Goal: Navigation & Orientation: Find specific page/section

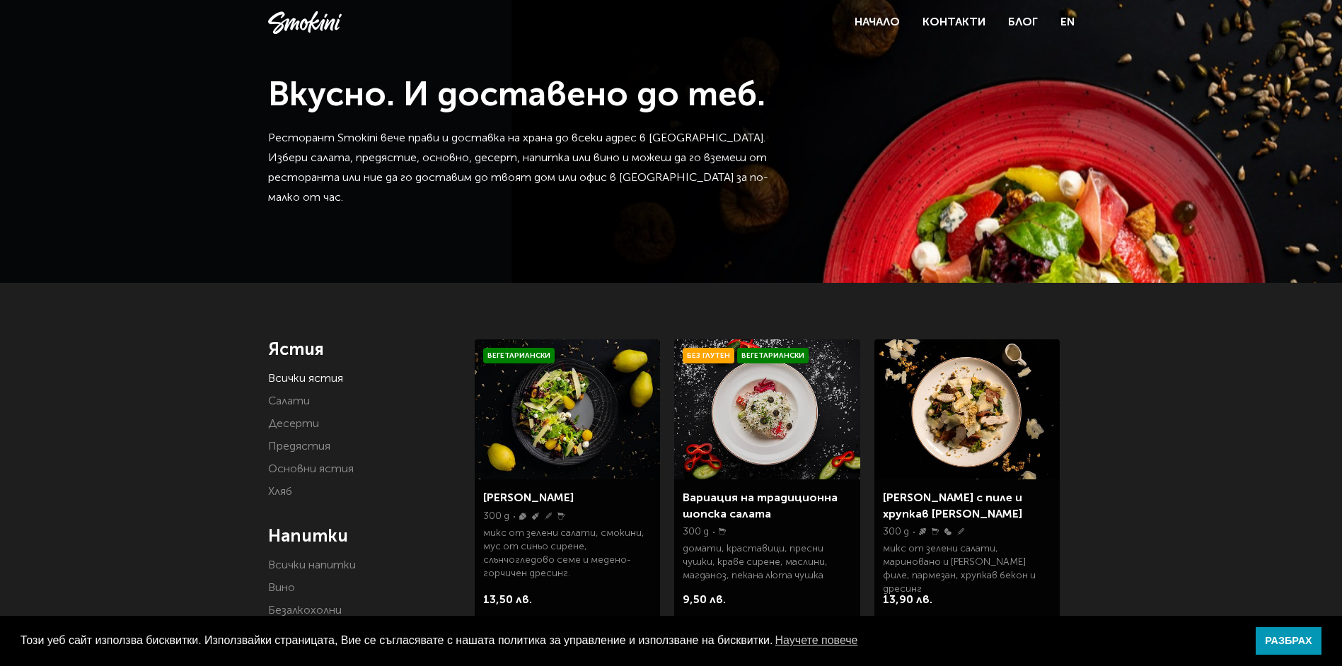
click at [313, 375] on link "Всички ястия" at bounding box center [305, 379] width 75 height 11
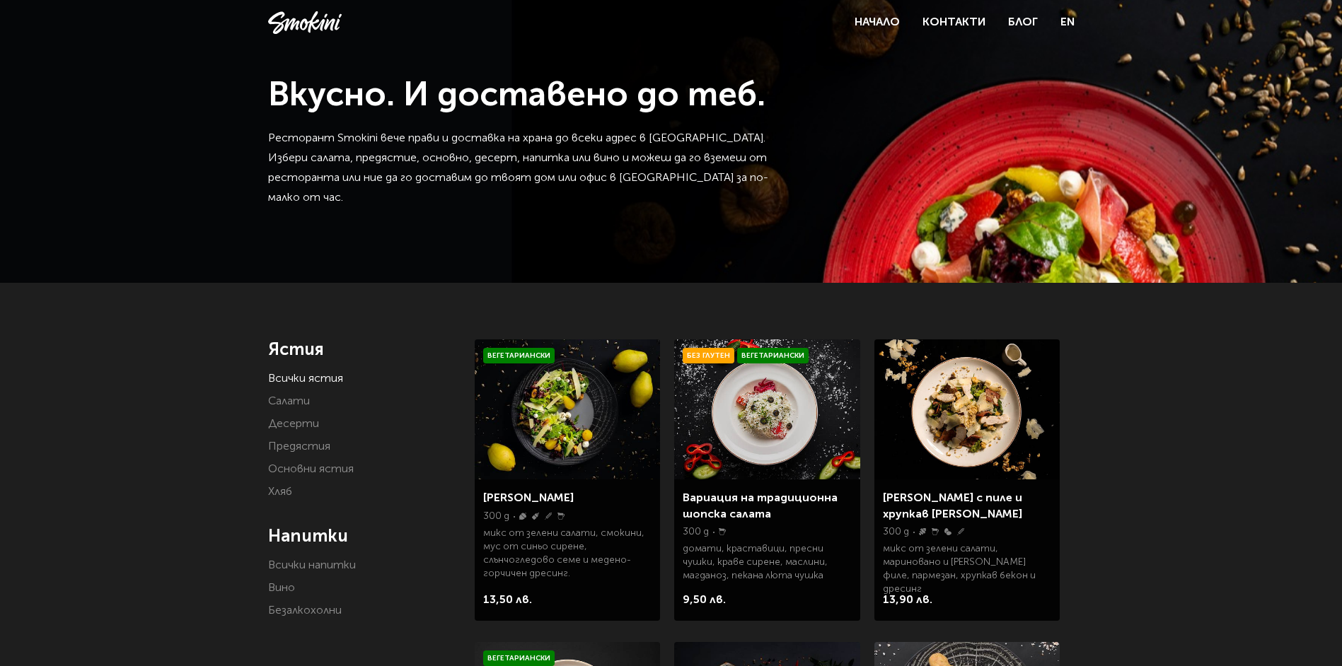
click at [301, 403] on link "Салати" at bounding box center [289, 401] width 42 height 11
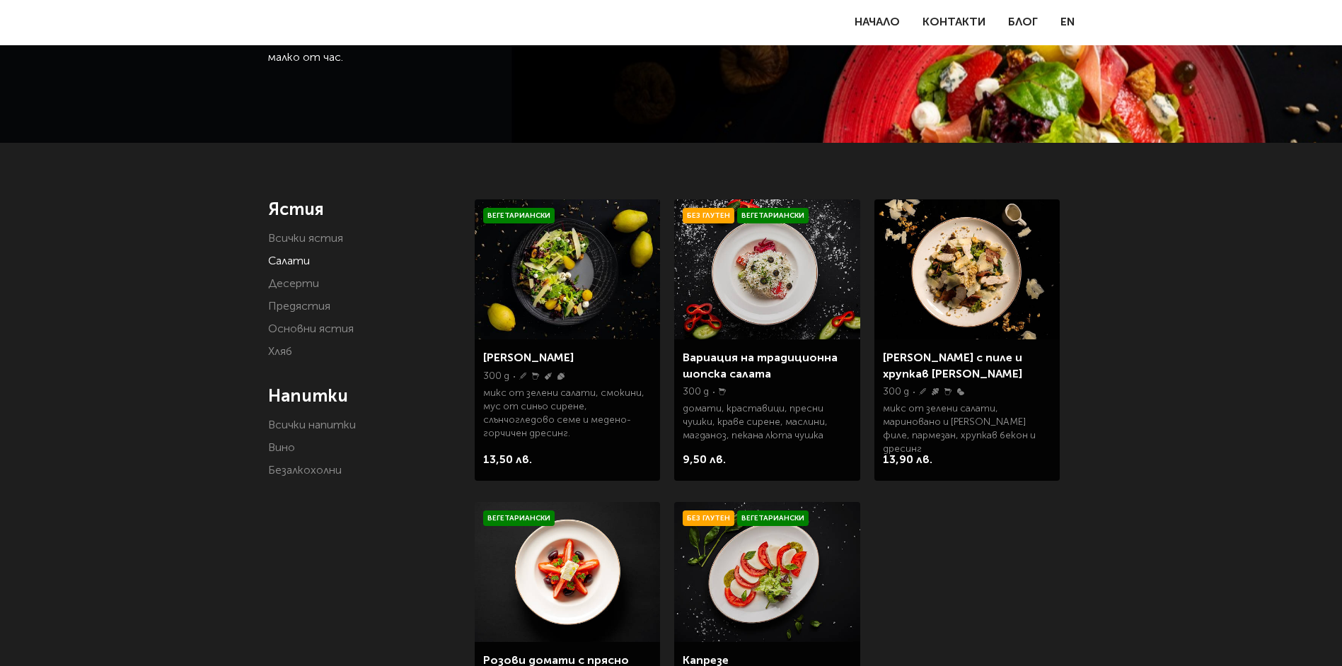
scroll to position [141, 0]
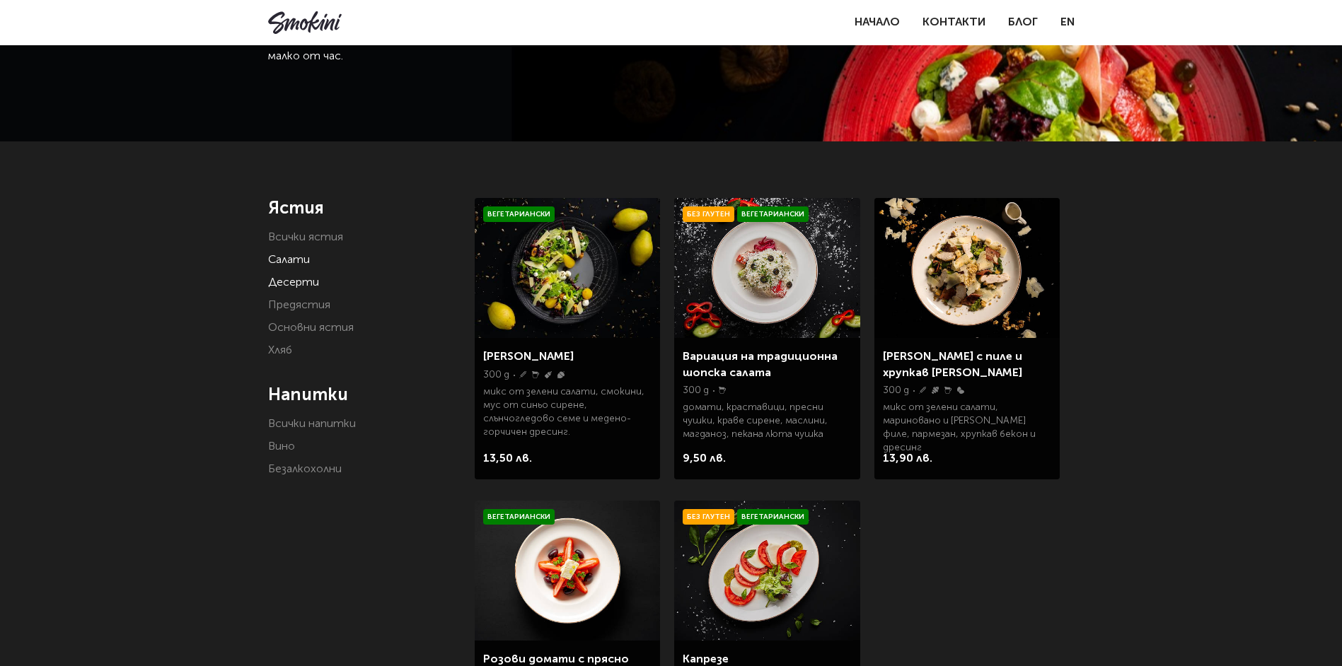
click at [307, 282] on link "Десерти" at bounding box center [293, 282] width 51 height 11
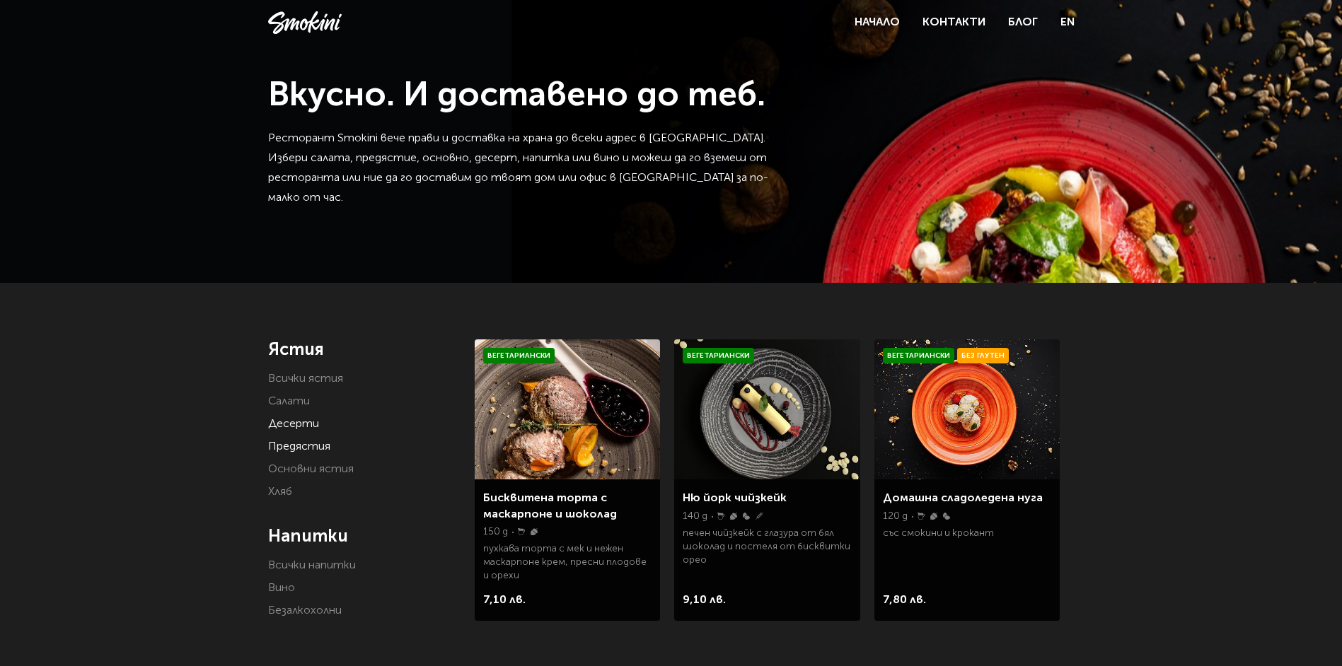
click at [299, 447] on link "Предястия" at bounding box center [299, 446] width 62 height 11
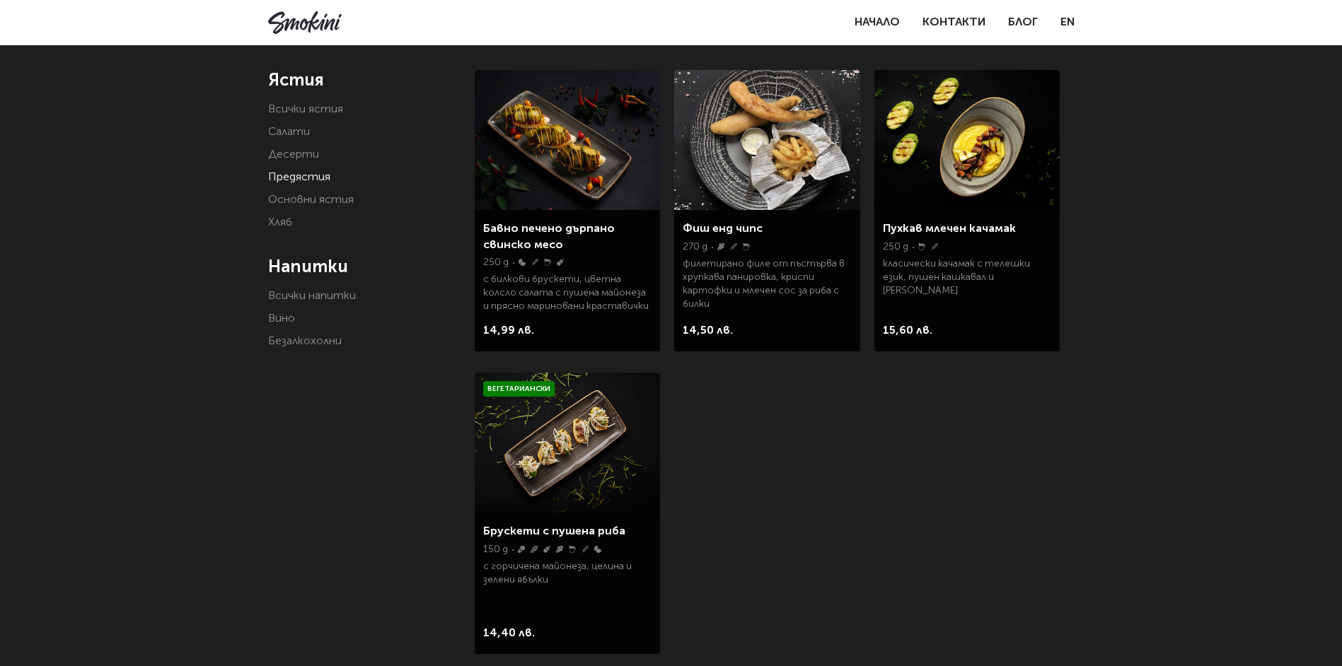
scroll to position [283, 0]
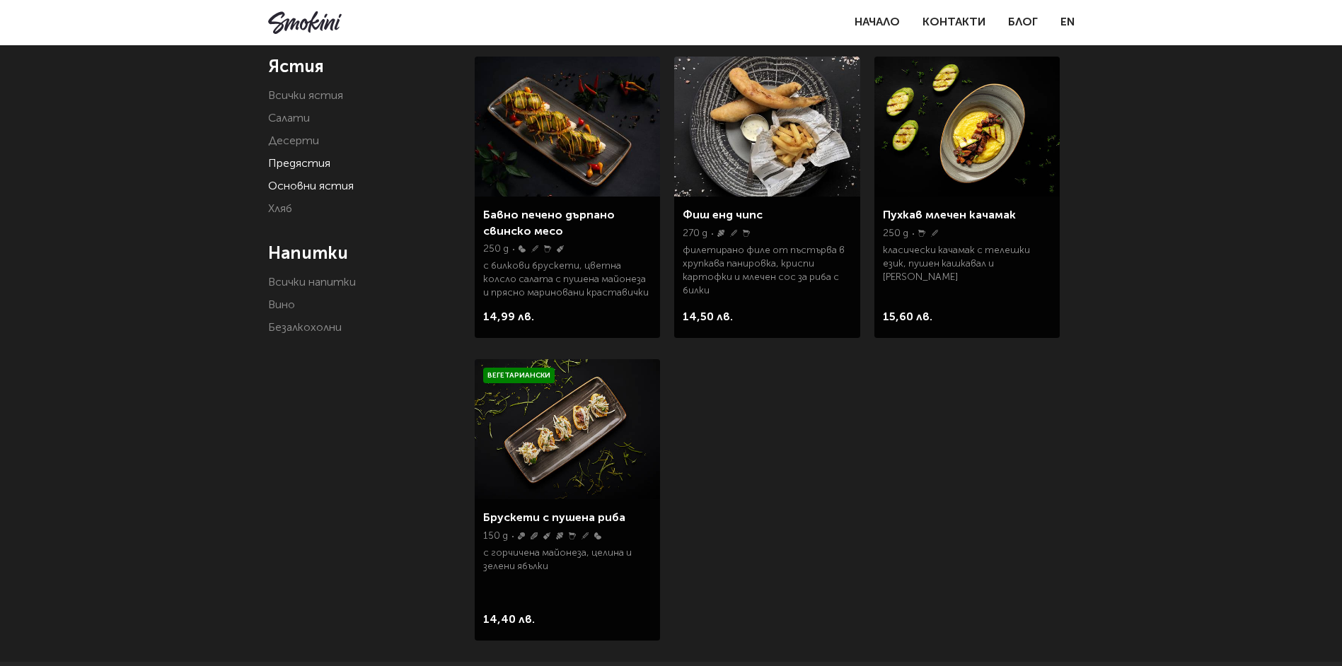
click at [320, 186] on link "Основни ястия" at bounding box center [311, 186] width 86 height 11
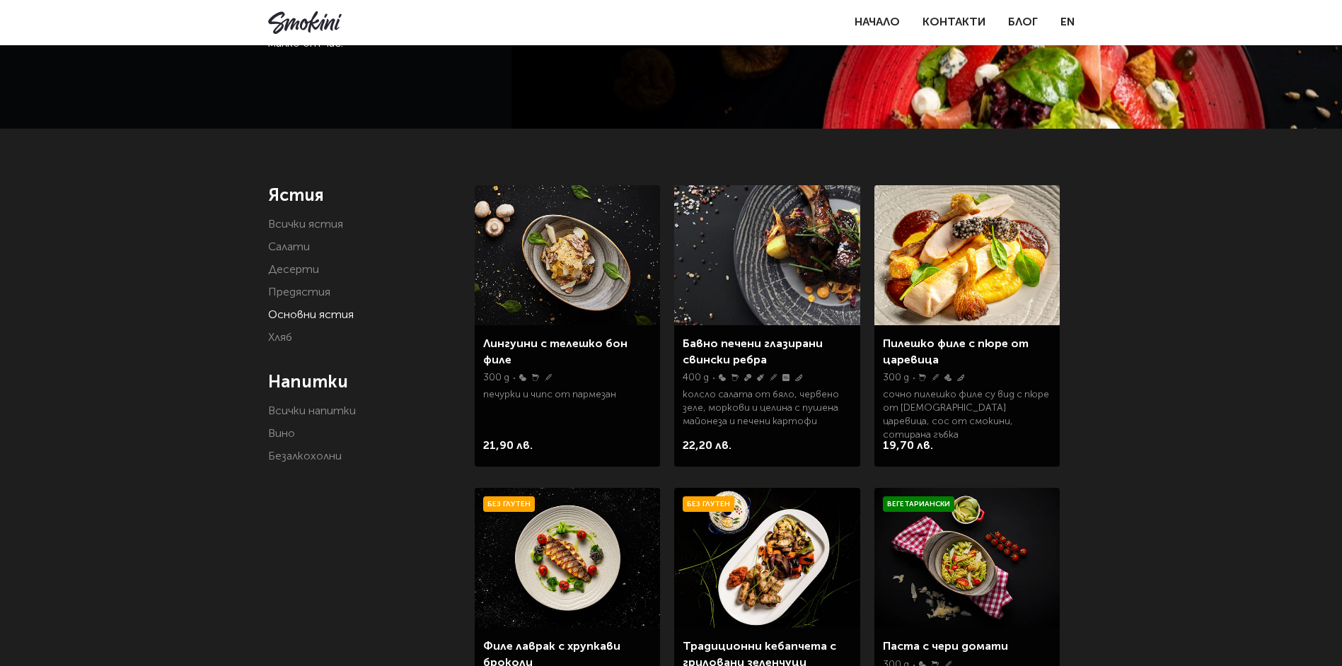
scroll to position [212, 0]
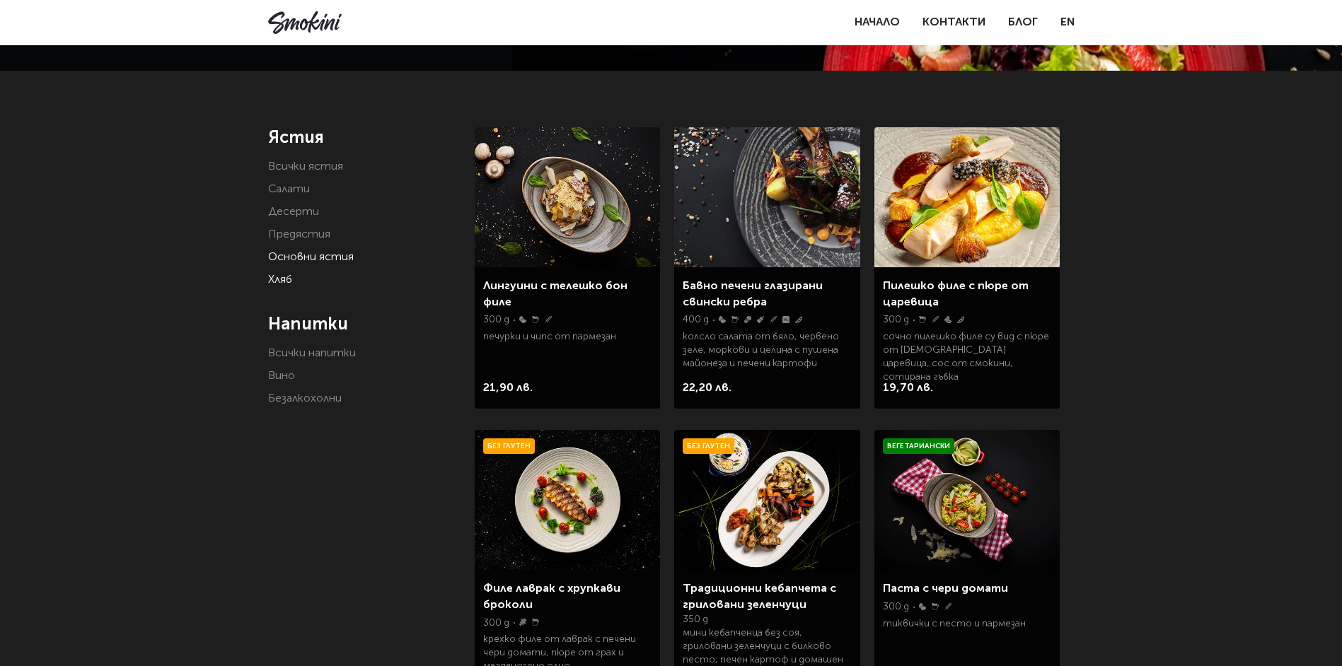
click at [288, 281] on link "Хляб" at bounding box center [280, 279] width 24 height 11
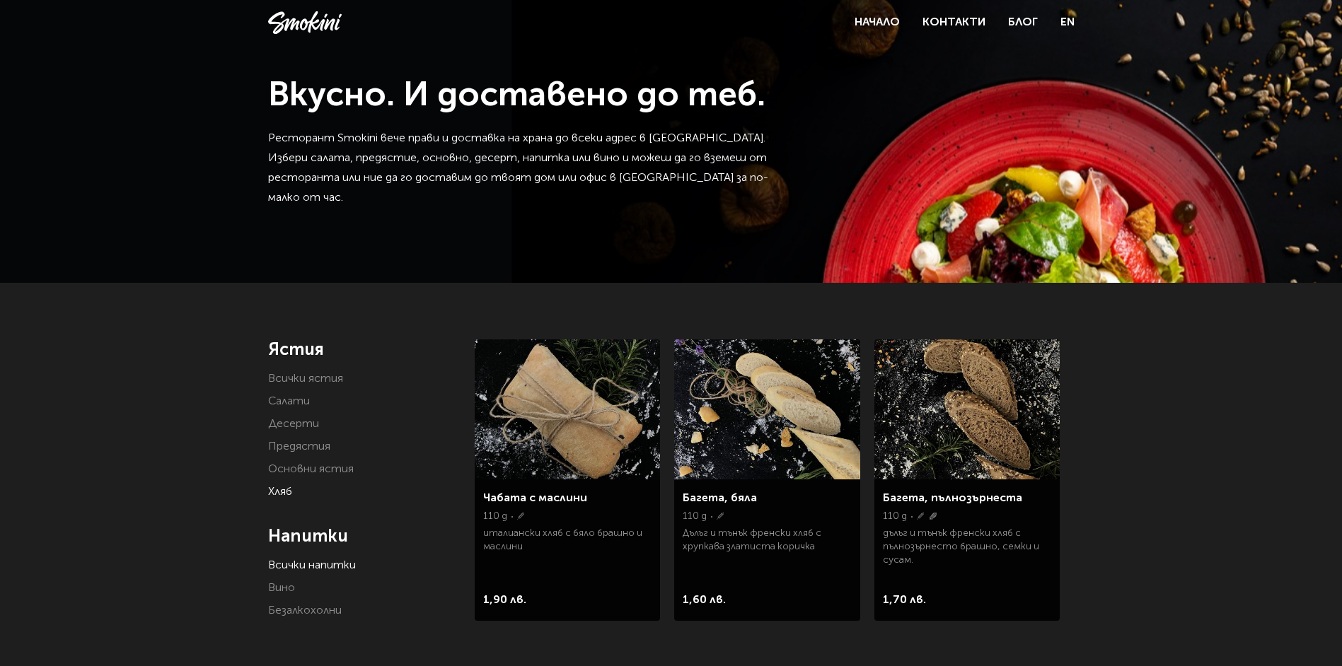
click at [323, 567] on link "Всички напитки" at bounding box center [312, 565] width 88 height 11
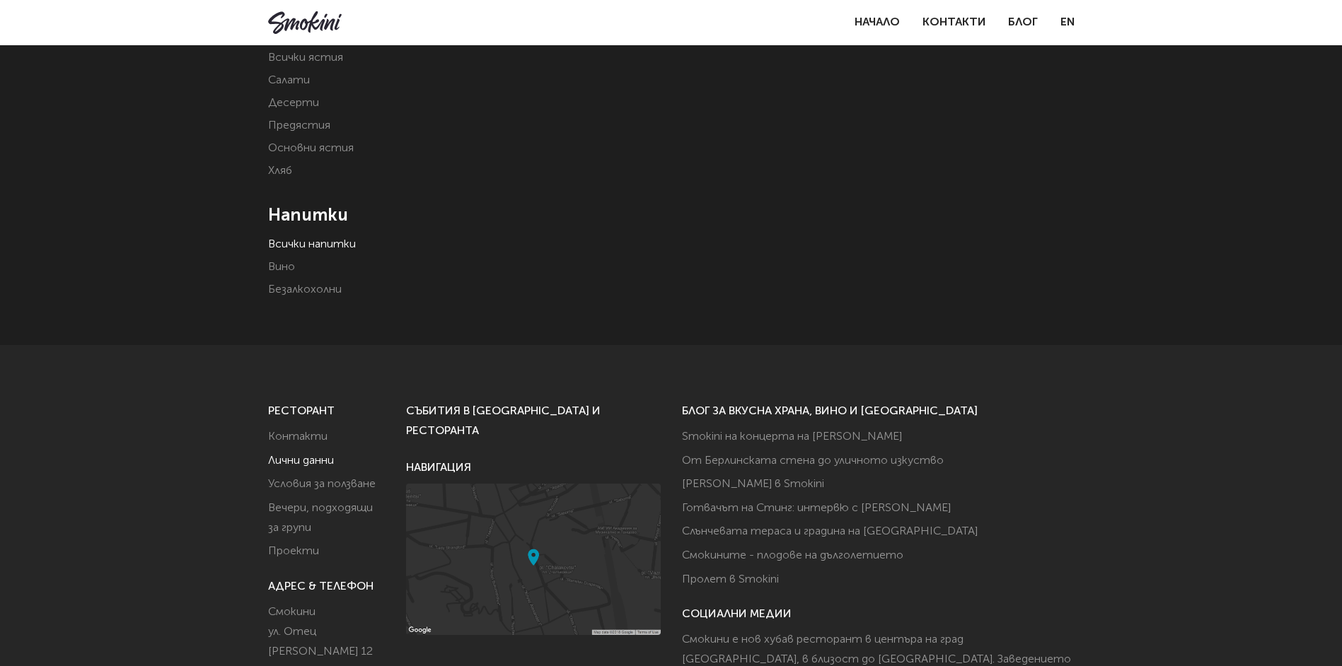
scroll to position [354, 0]
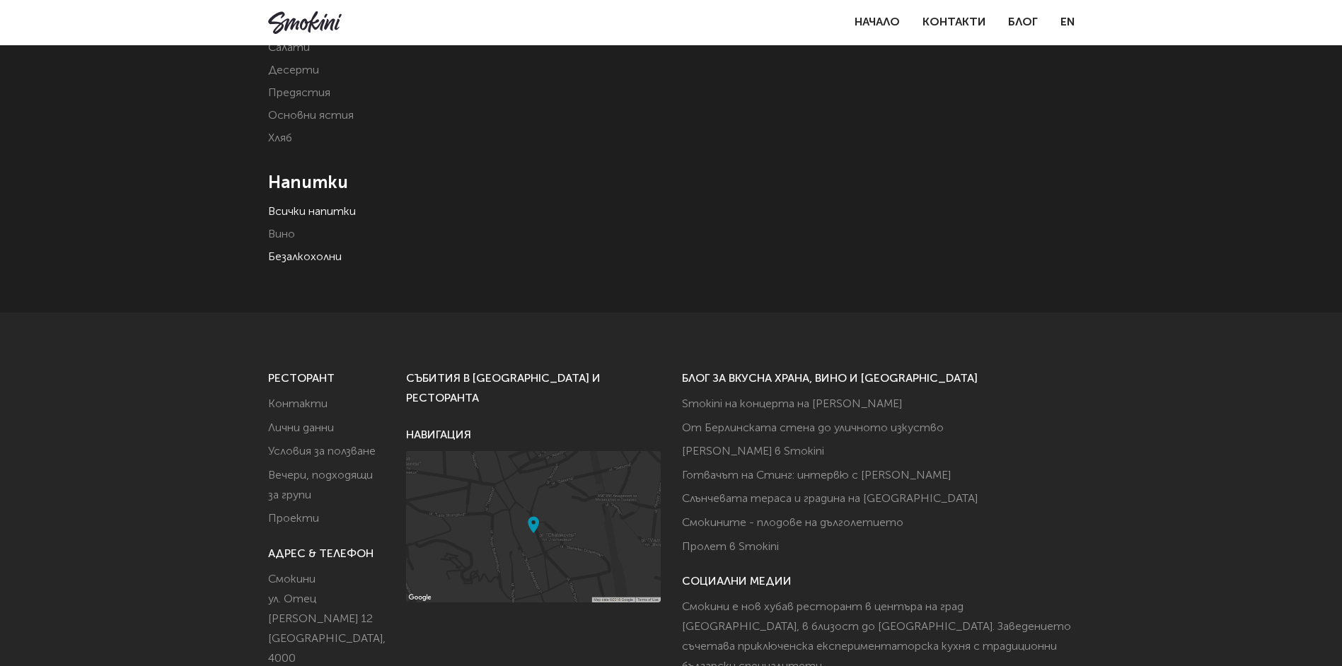
click at [279, 256] on link "Безалкохолни" at bounding box center [305, 257] width 74 height 11
